Goal: Transaction & Acquisition: Purchase product/service

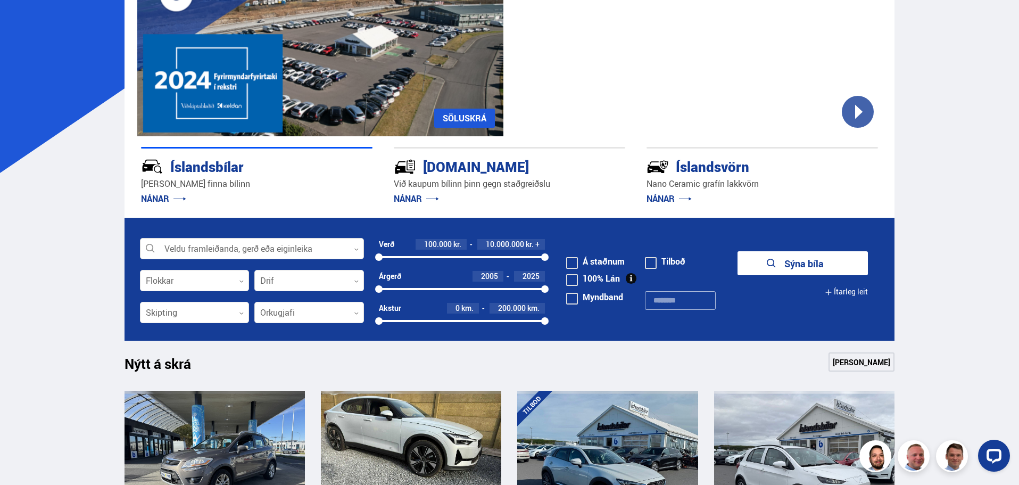
click at [356, 248] on icon at bounding box center [356, 249] width 5 height 5
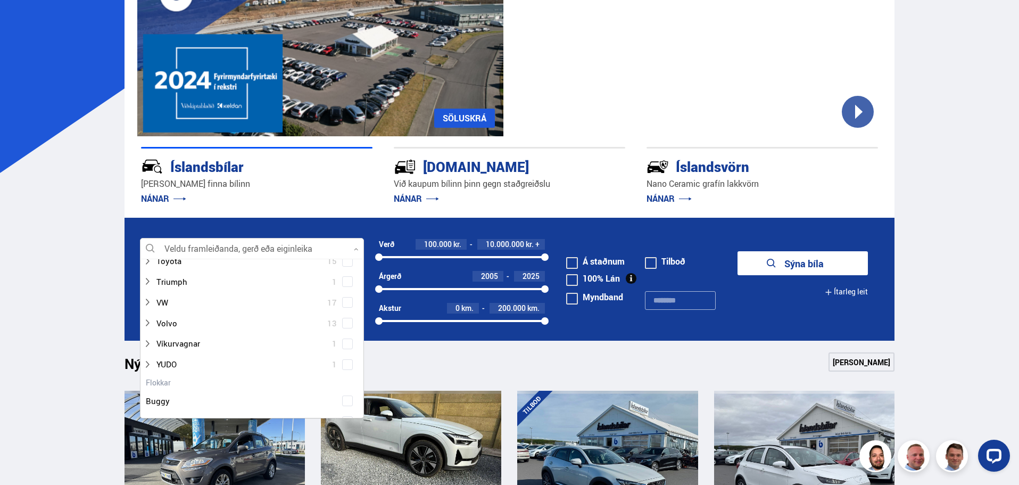
scroll to position [851, 0]
click at [170, 304] on div at bounding box center [241, 303] width 196 height 15
click at [345, 303] on span at bounding box center [347, 303] width 4 height 4
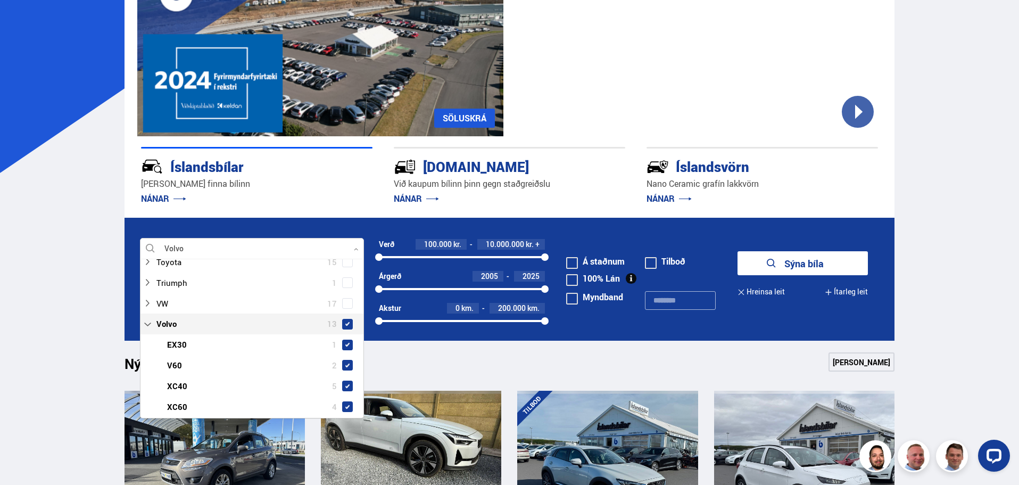
scroll to position [872, 0]
click at [786, 269] on button "Sýna 13 bíla" at bounding box center [802, 263] width 130 height 24
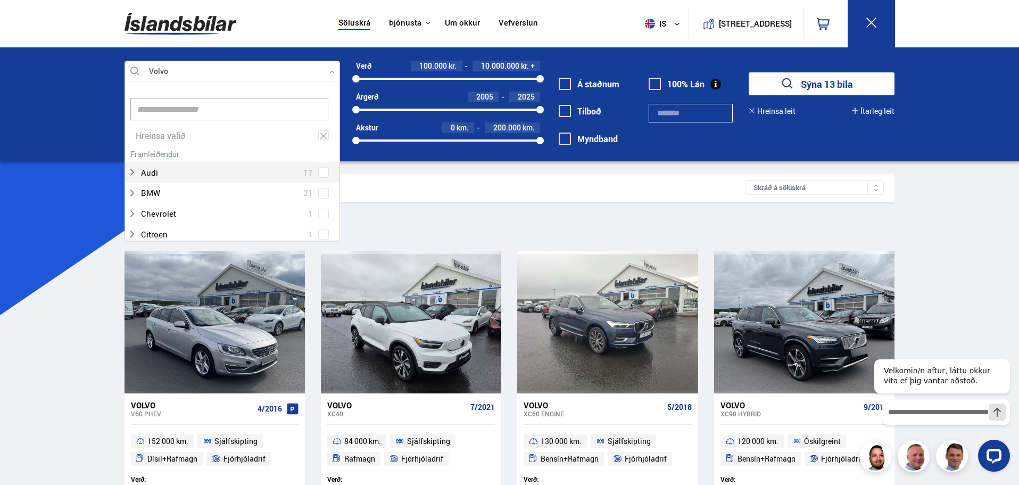
click at [330, 71] on icon at bounding box center [332, 72] width 5 height 5
click at [319, 136] on icon at bounding box center [324, 136] width 10 height 10
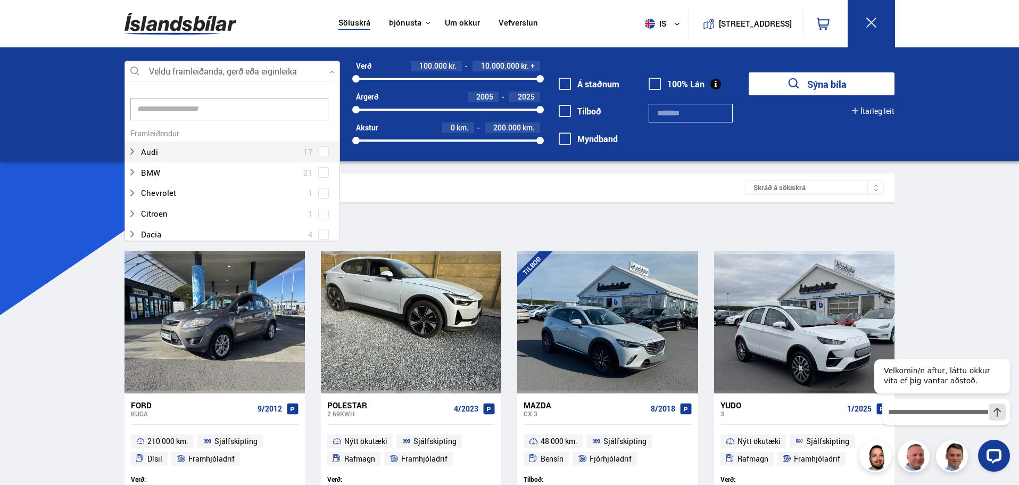
click at [335, 71] on div at bounding box center [232, 71] width 215 height 21
